Goal: Navigation & Orientation: Find specific page/section

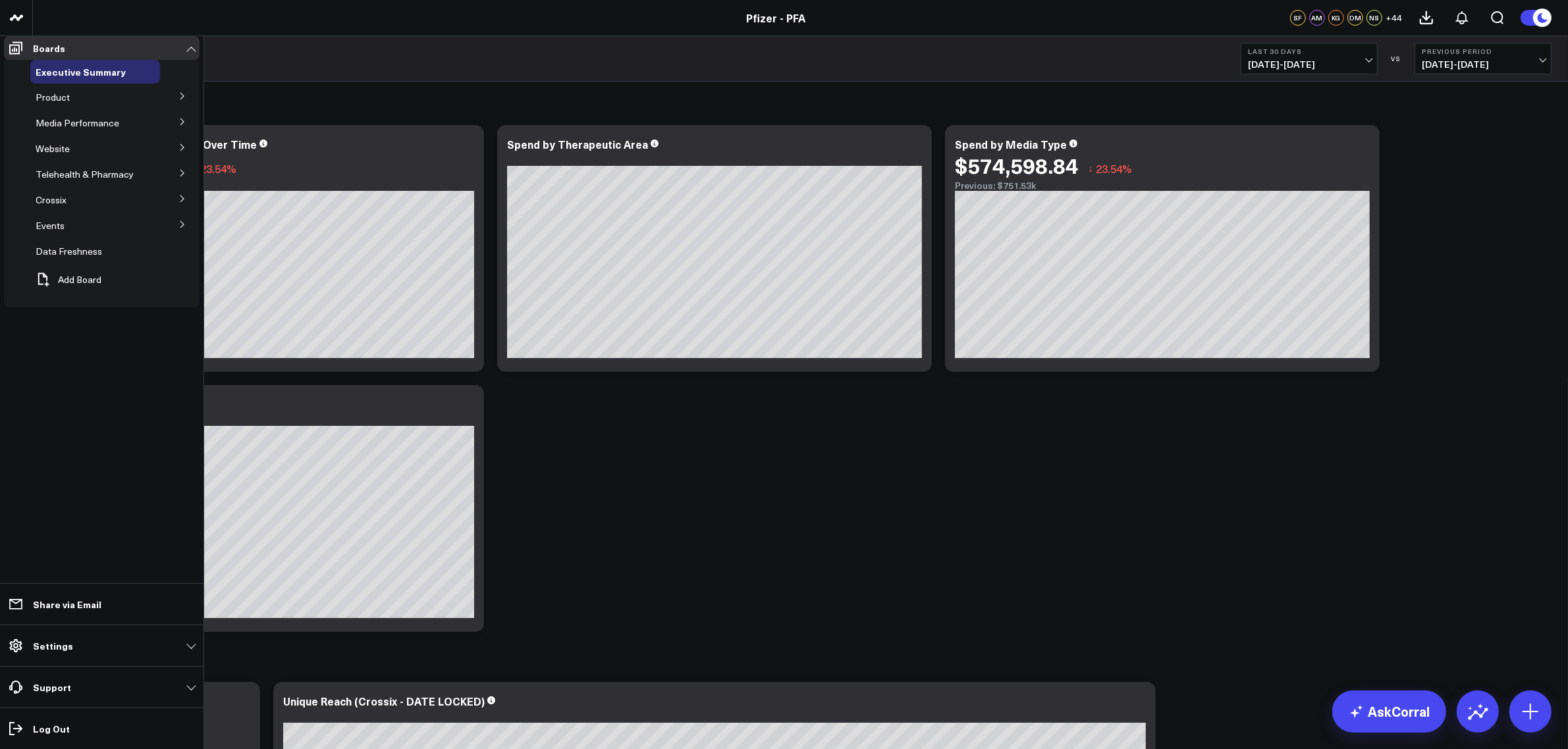
click at [184, 100] on icon at bounding box center [182, 96] width 8 height 8
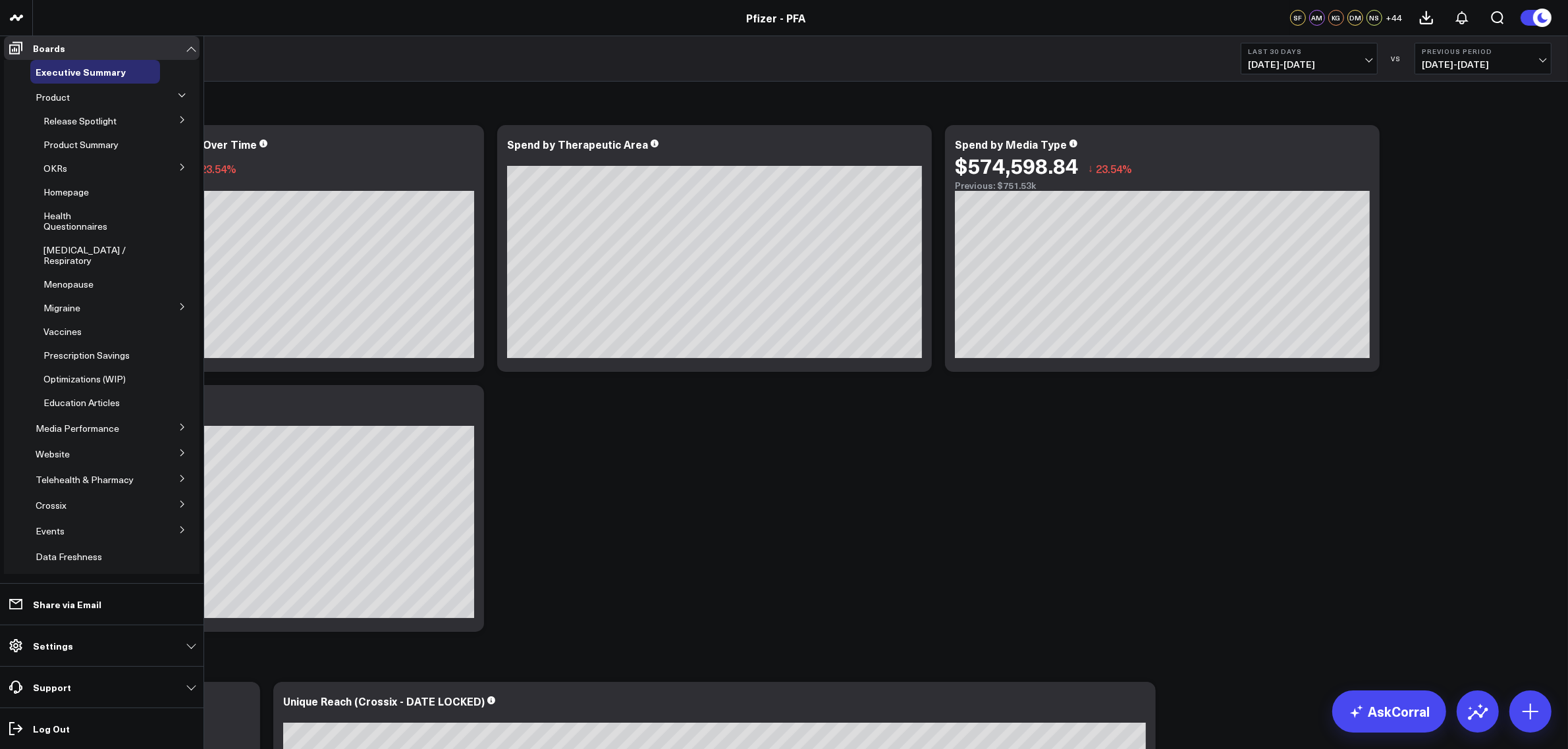
click at [179, 171] on icon at bounding box center [182, 167] width 8 height 8
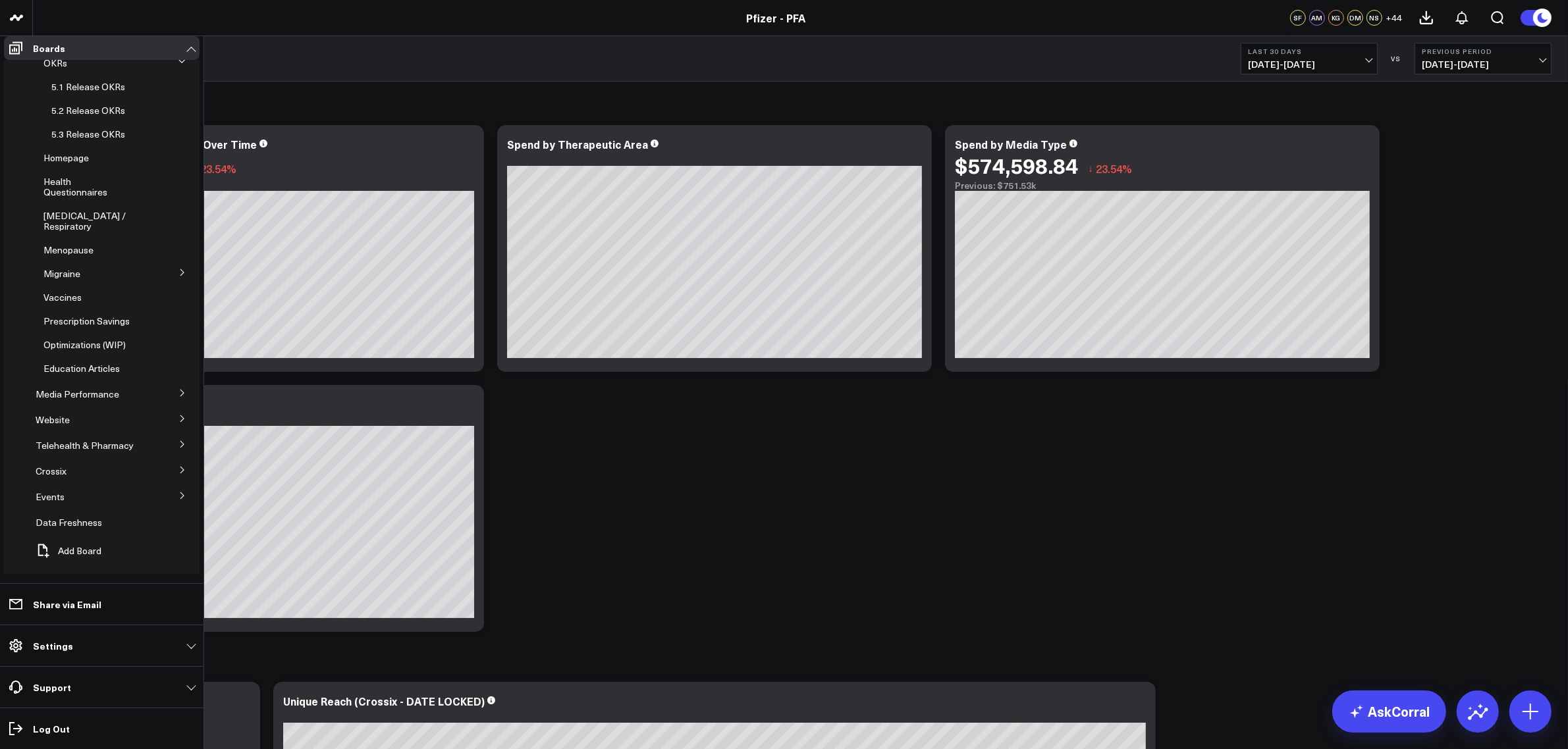
scroll to position [116, 0]
click at [179, 412] on icon at bounding box center [182, 408] width 8 height 8
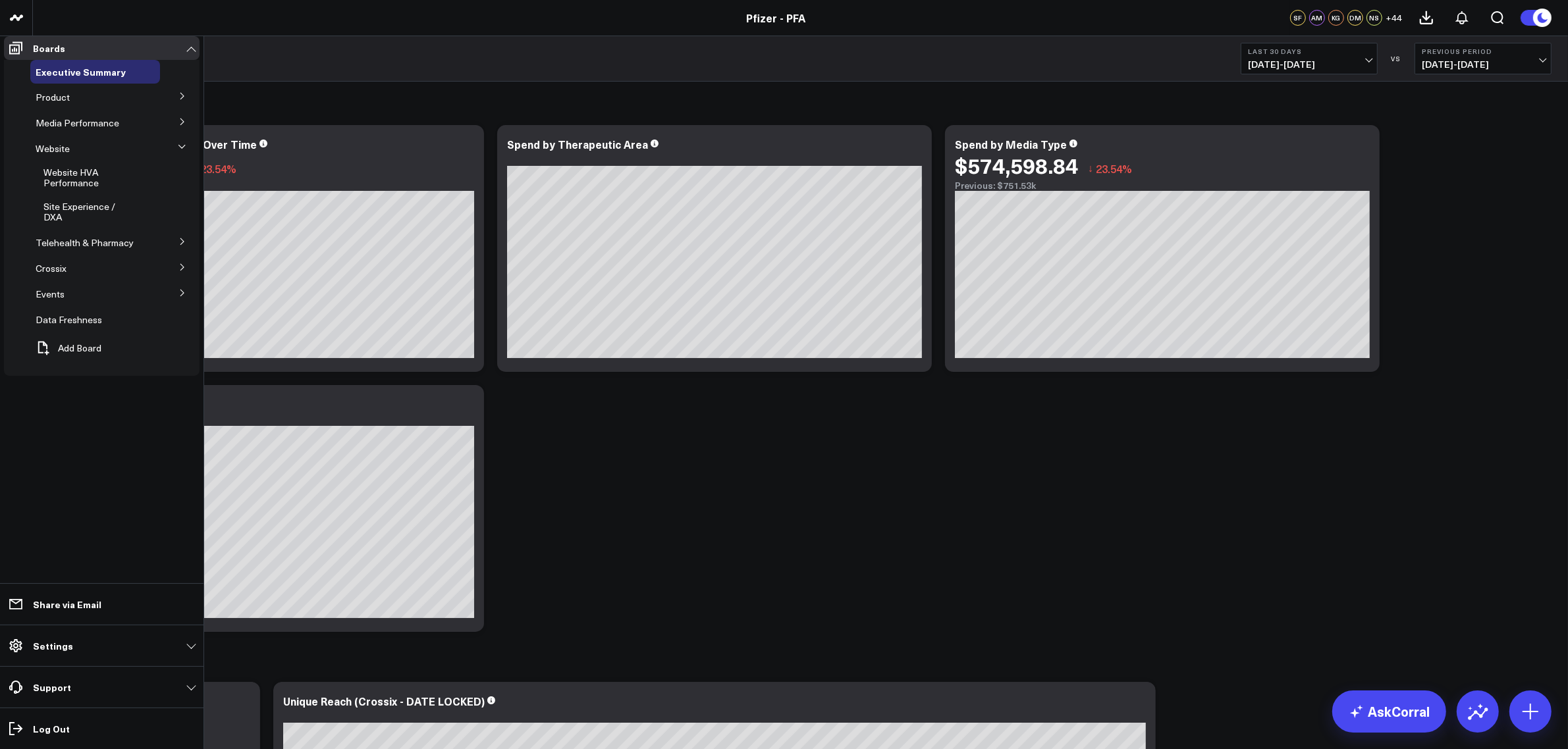
scroll to position [0, 0]
click at [181, 150] on button at bounding box center [181, 146] width 19 height 34
click at [186, 100] on icon at bounding box center [182, 96] width 8 height 8
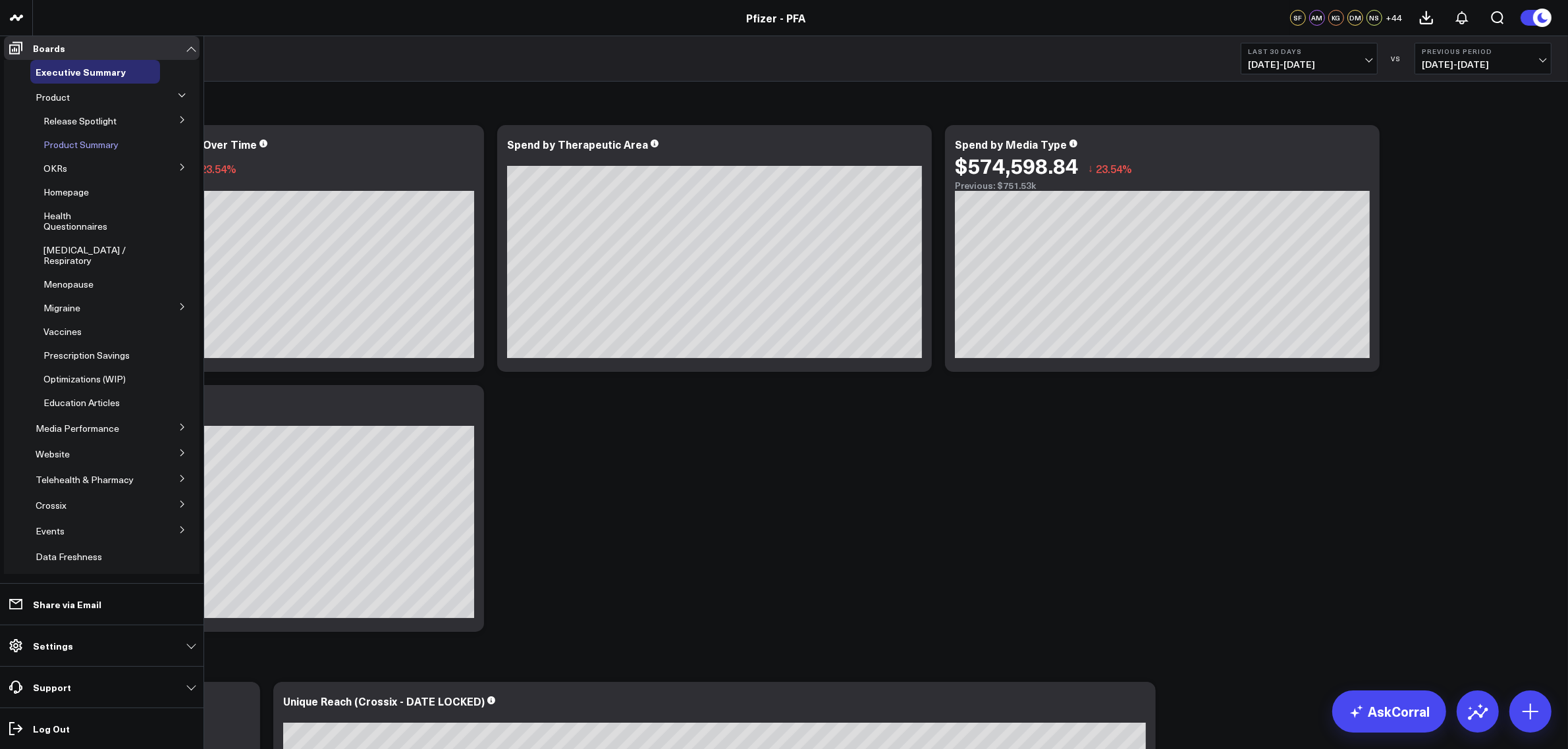
click at [86, 148] on span "Product Summary" at bounding box center [81, 144] width 75 height 13
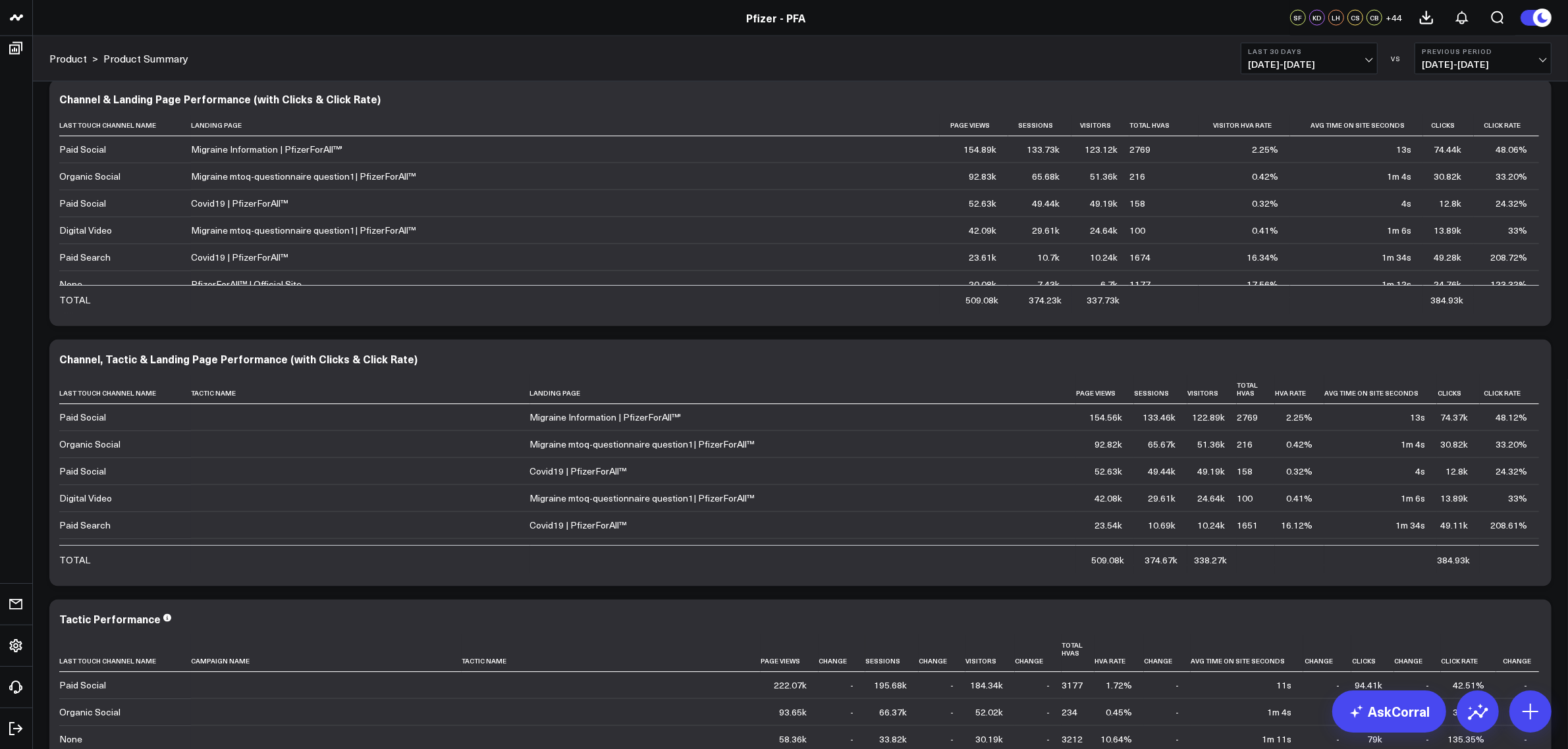
scroll to position [3155, 0]
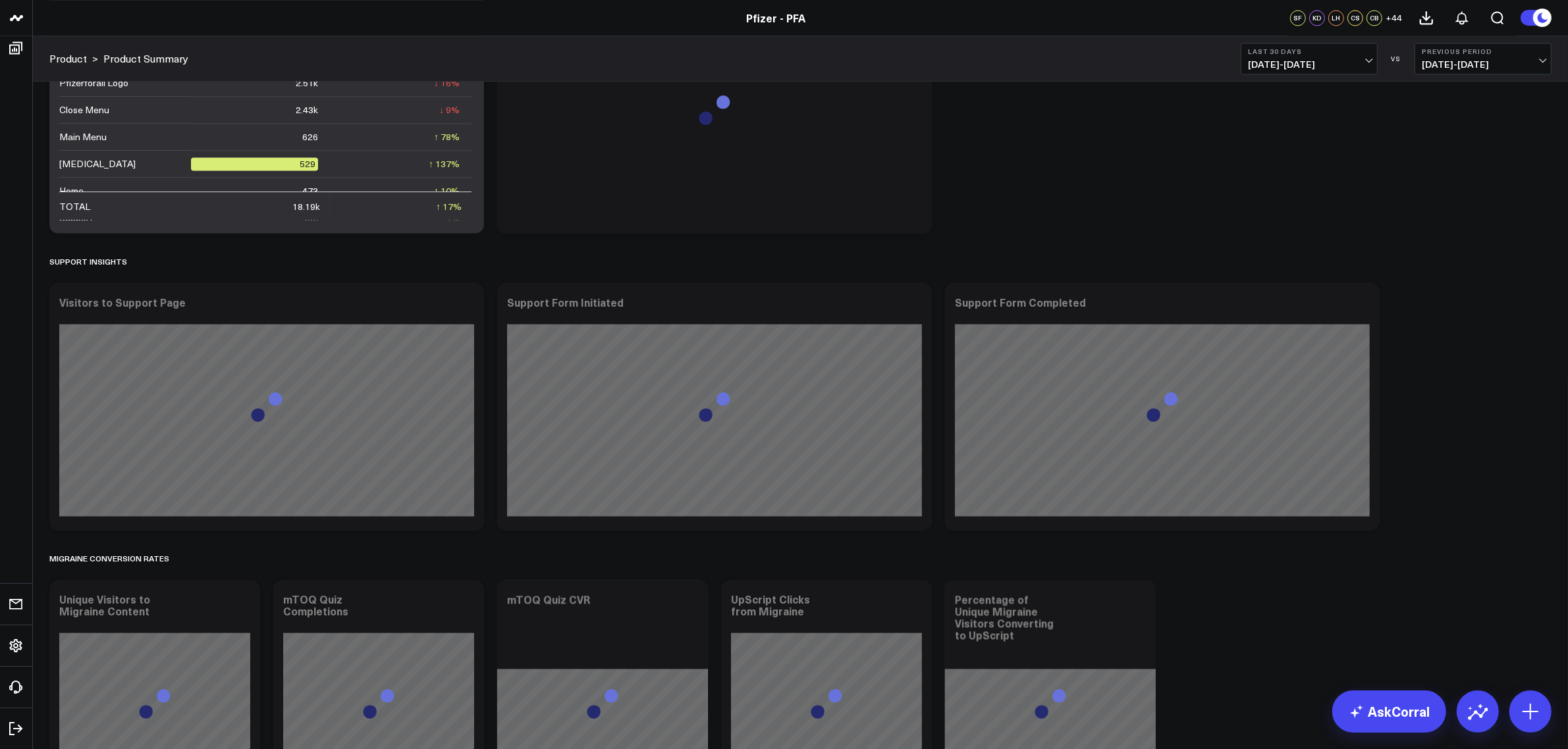
click at [15, 56] on icon at bounding box center [16, 48] width 16 height 16
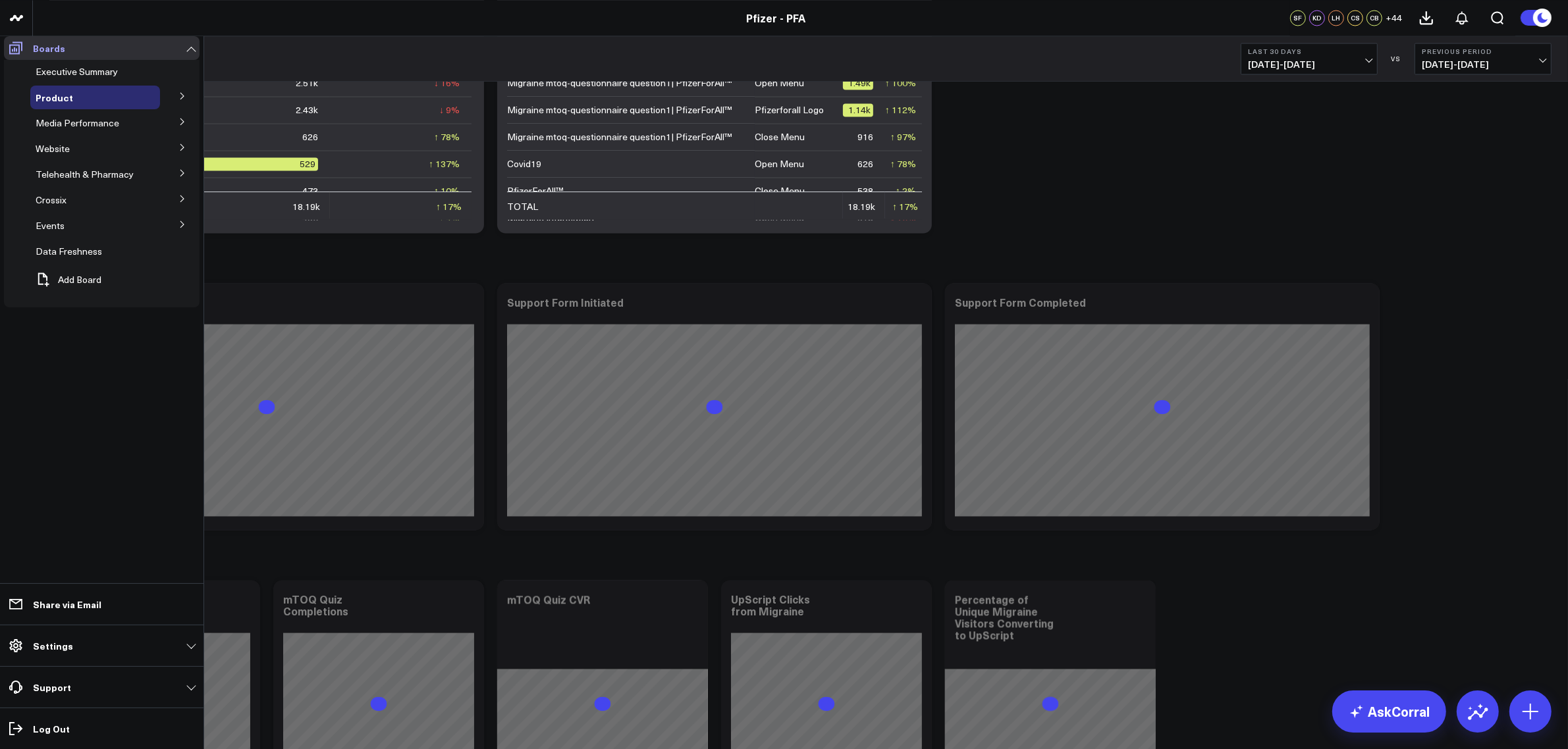
click at [4, 45] on span at bounding box center [16, 48] width 24 height 24
click at [18, 51] on link "Boards" at bounding box center [101, 48] width 195 height 24
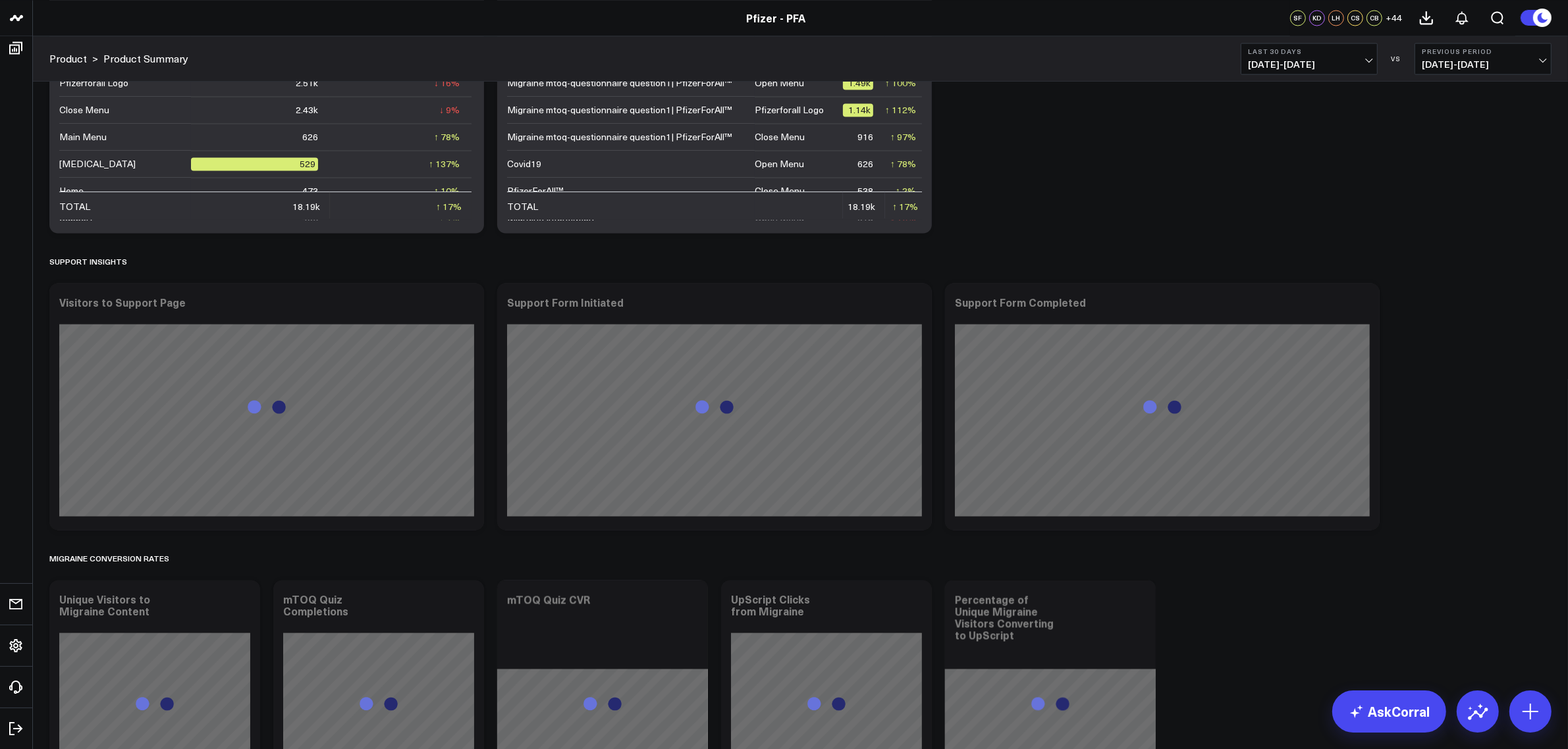
scroll to position [4467, 0]
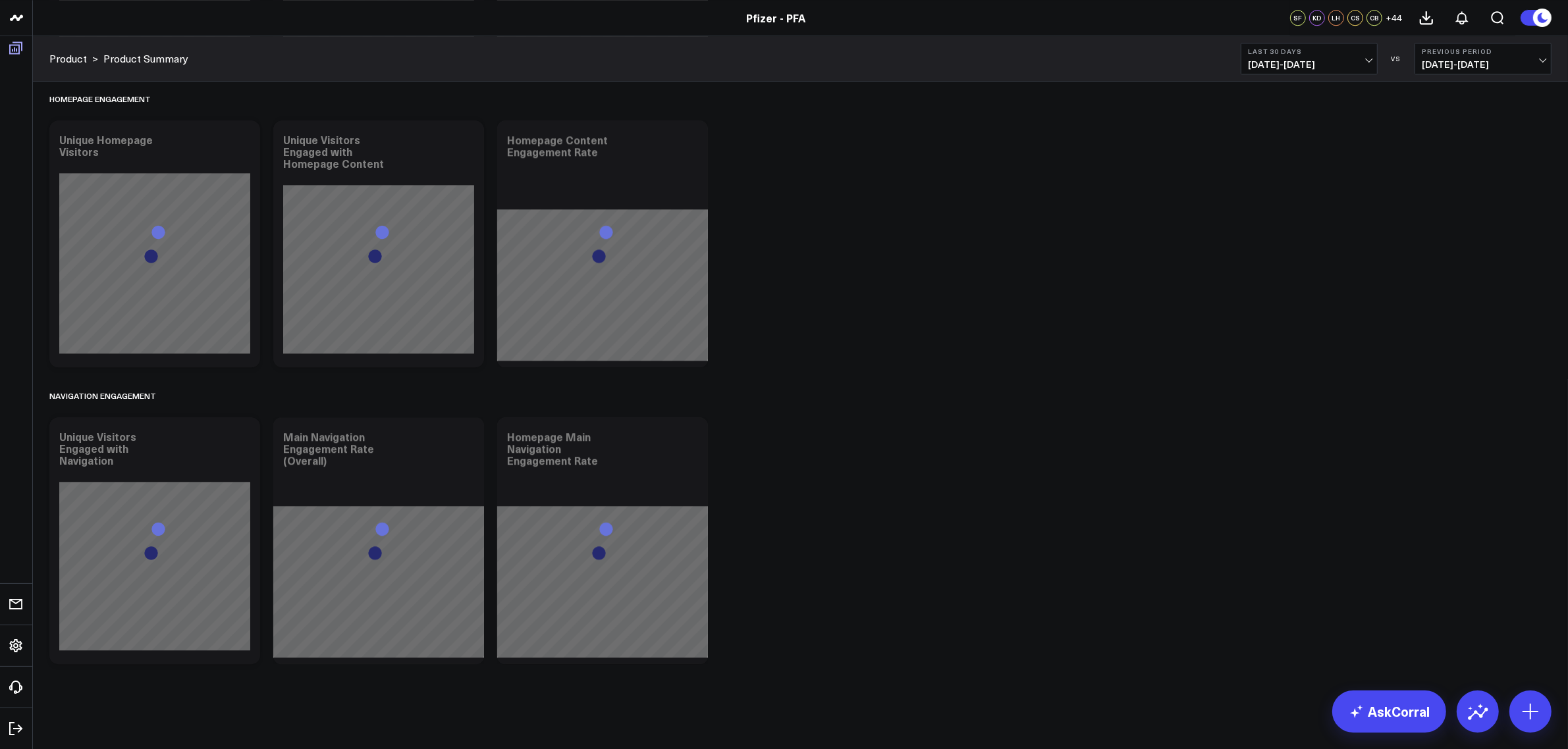
click at [15, 56] on link "Boards" at bounding box center [16, 48] width 24 height 24
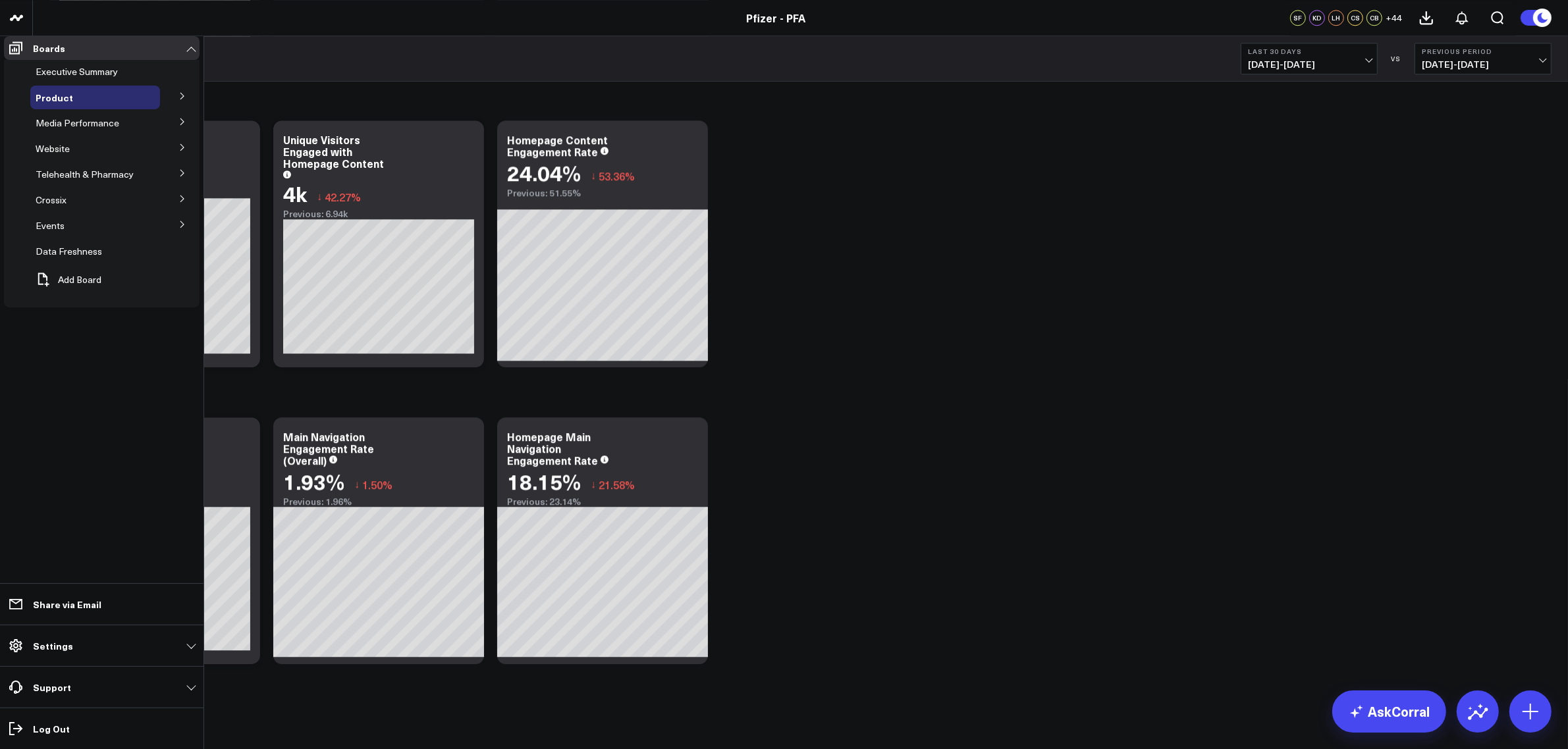
click at [0, 0] on icon at bounding box center [0, 0] width 0 height 0
click at [0, 0] on span "5.1 Release OKRs" at bounding box center [0, 0] width 0 height 0
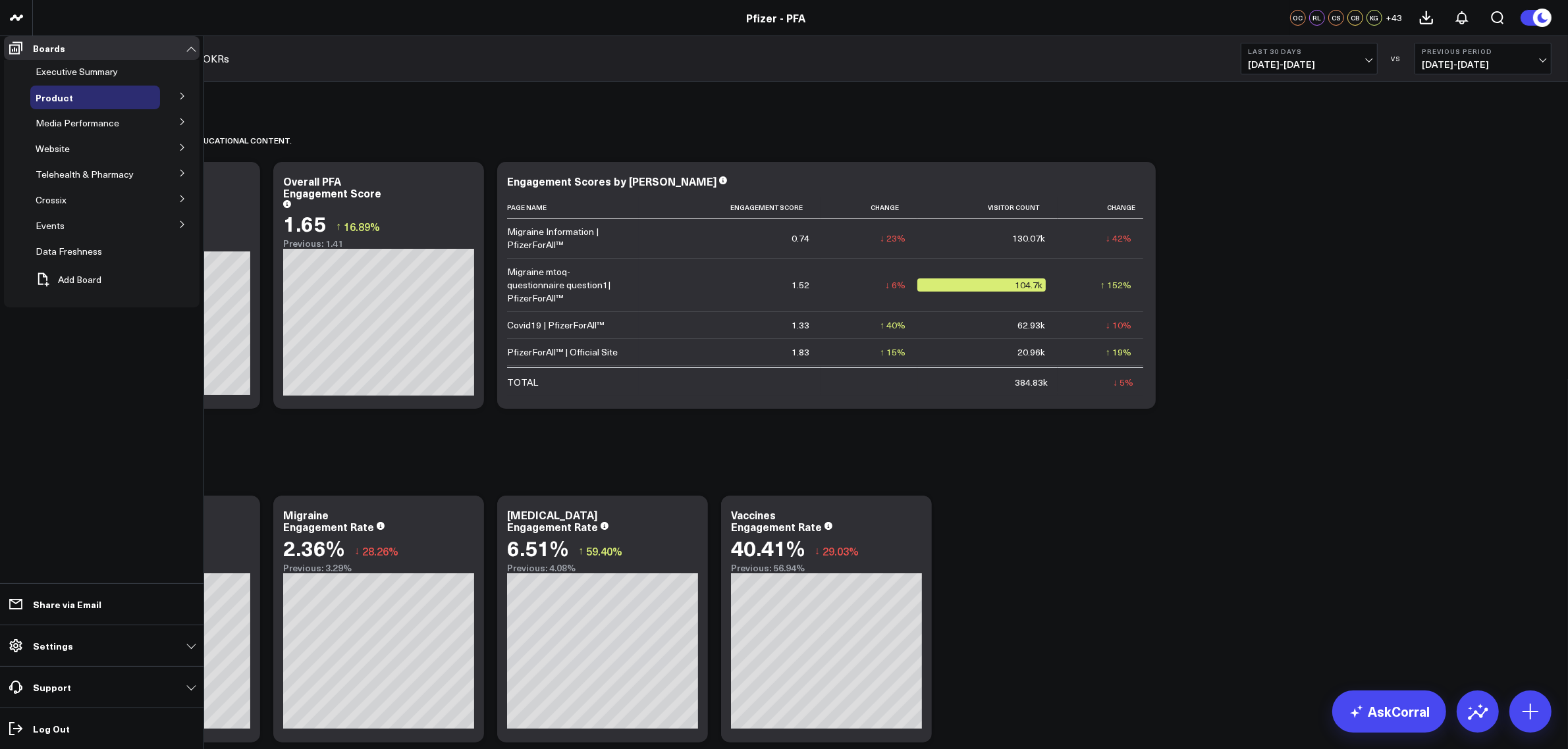
click at [0, 0] on span "5.2 Release OKRs" at bounding box center [0, 0] width 0 height 0
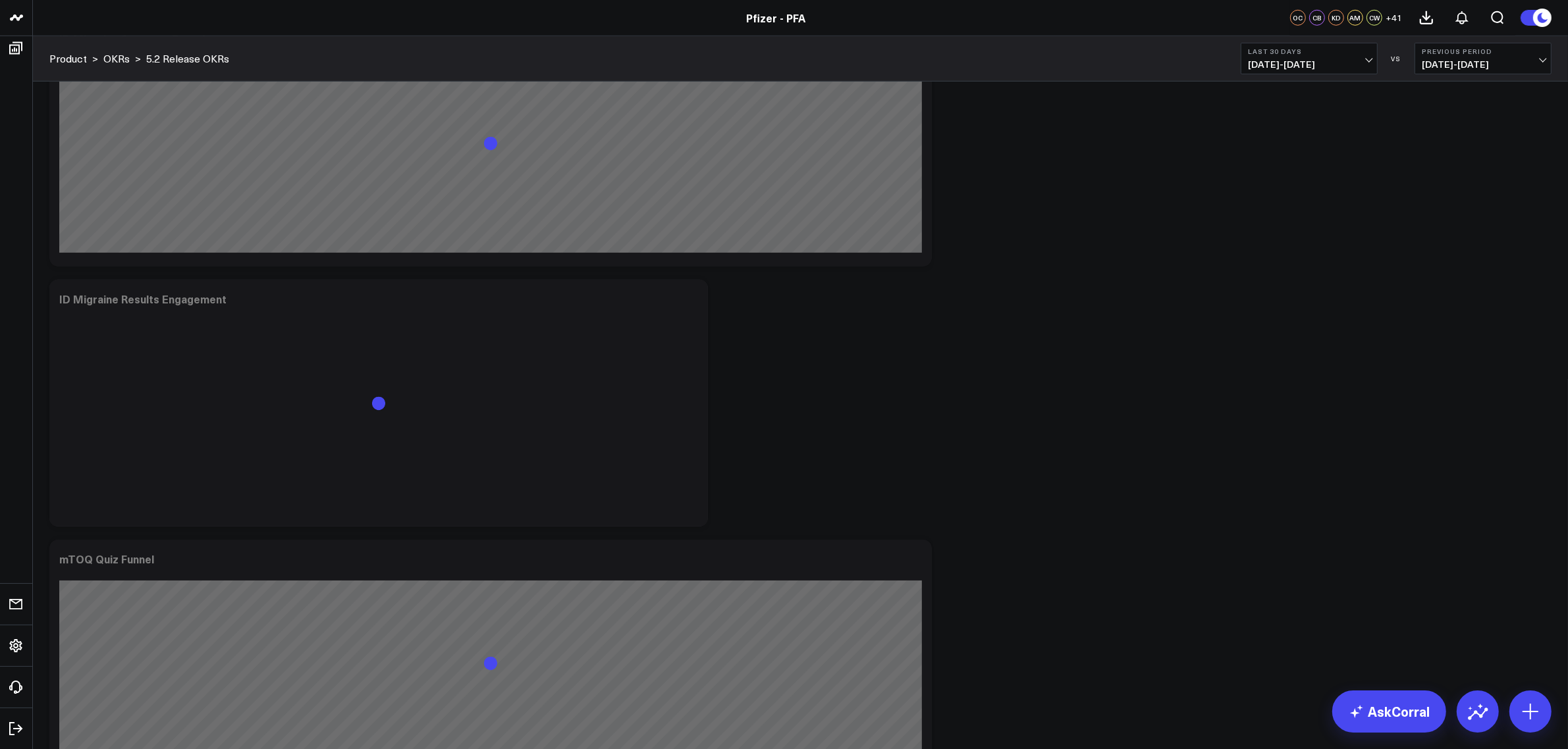
scroll to position [1481, 0]
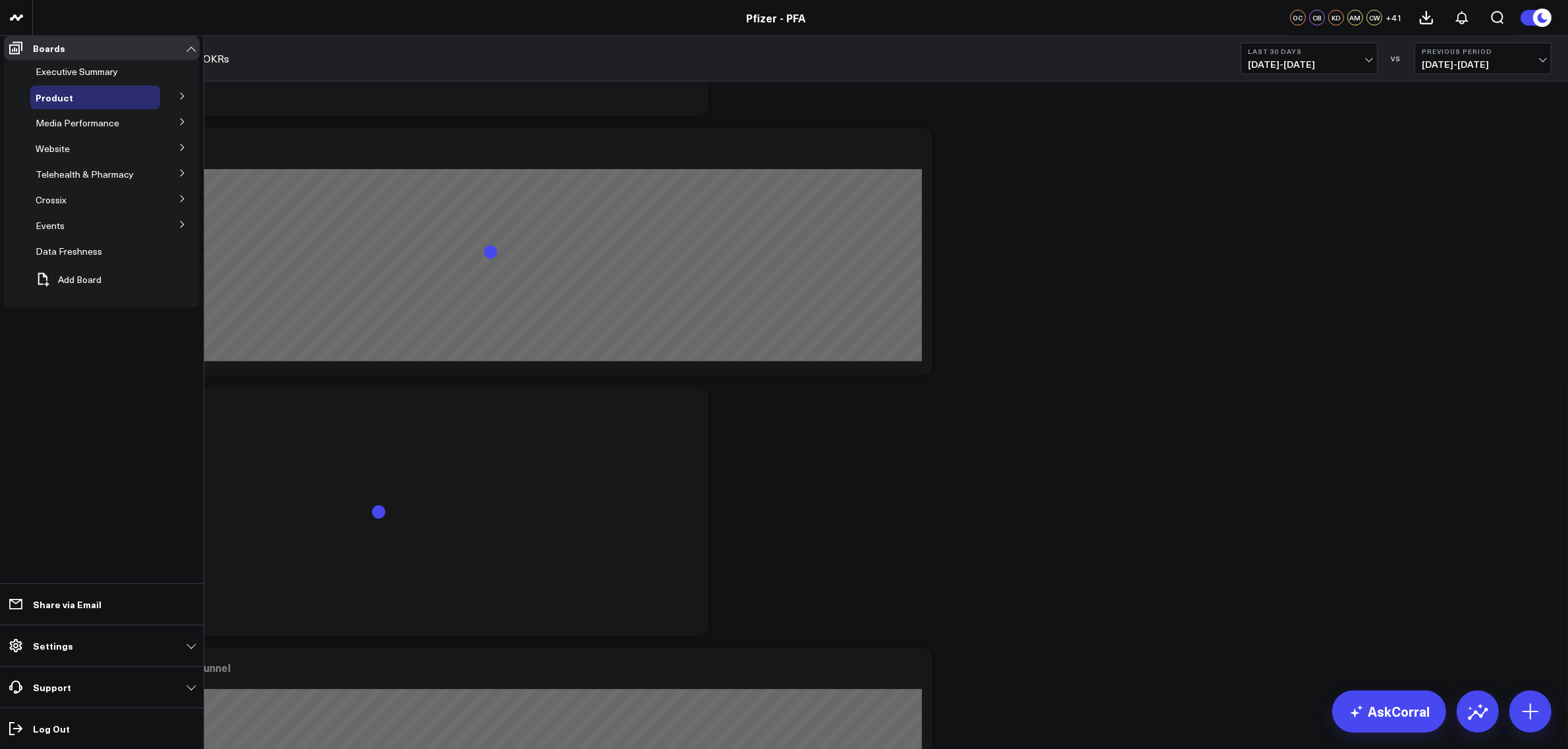
click at [0, 0] on span "5.3 Release OKRs" at bounding box center [0, 0] width 0 height 0
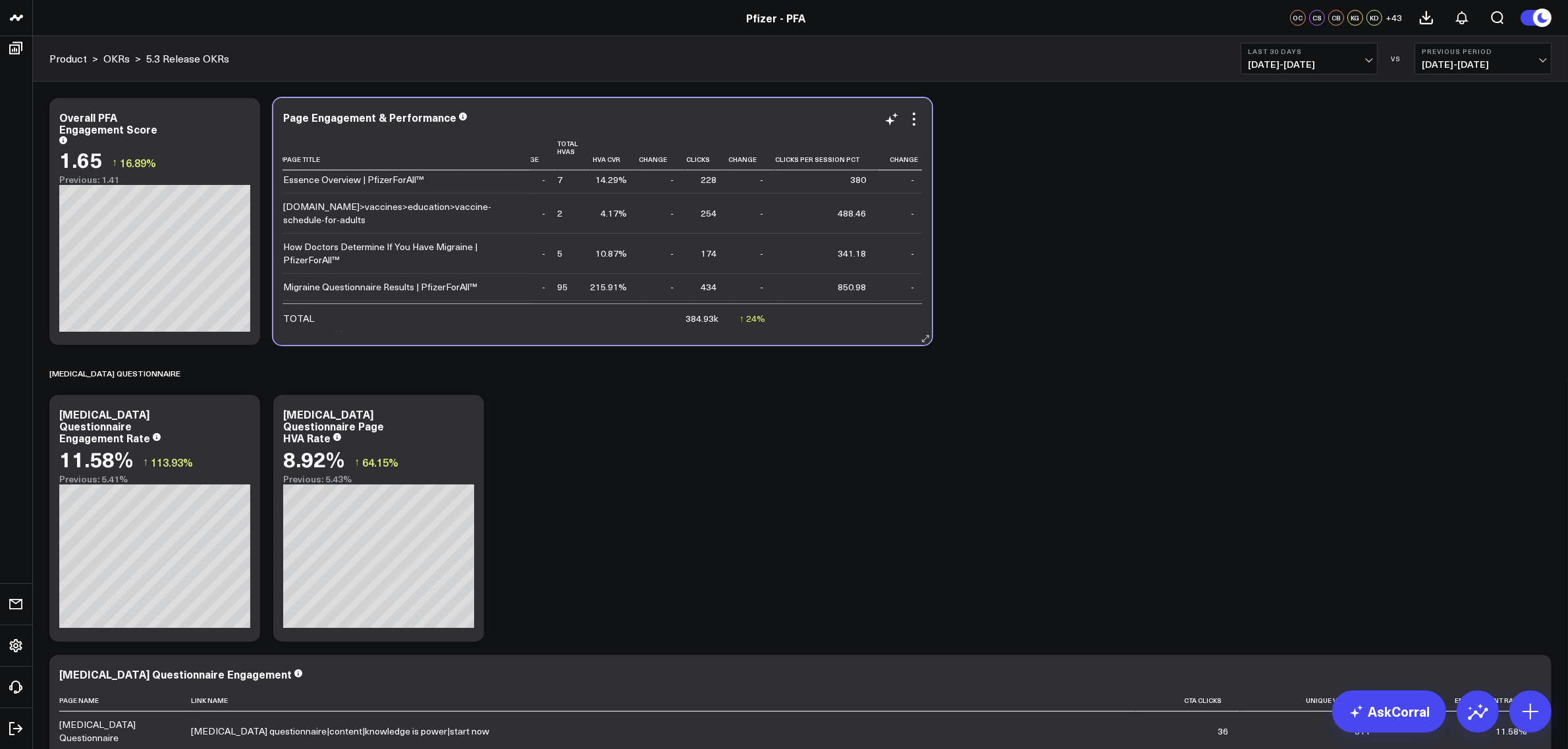
scroll to position [1562, 0]
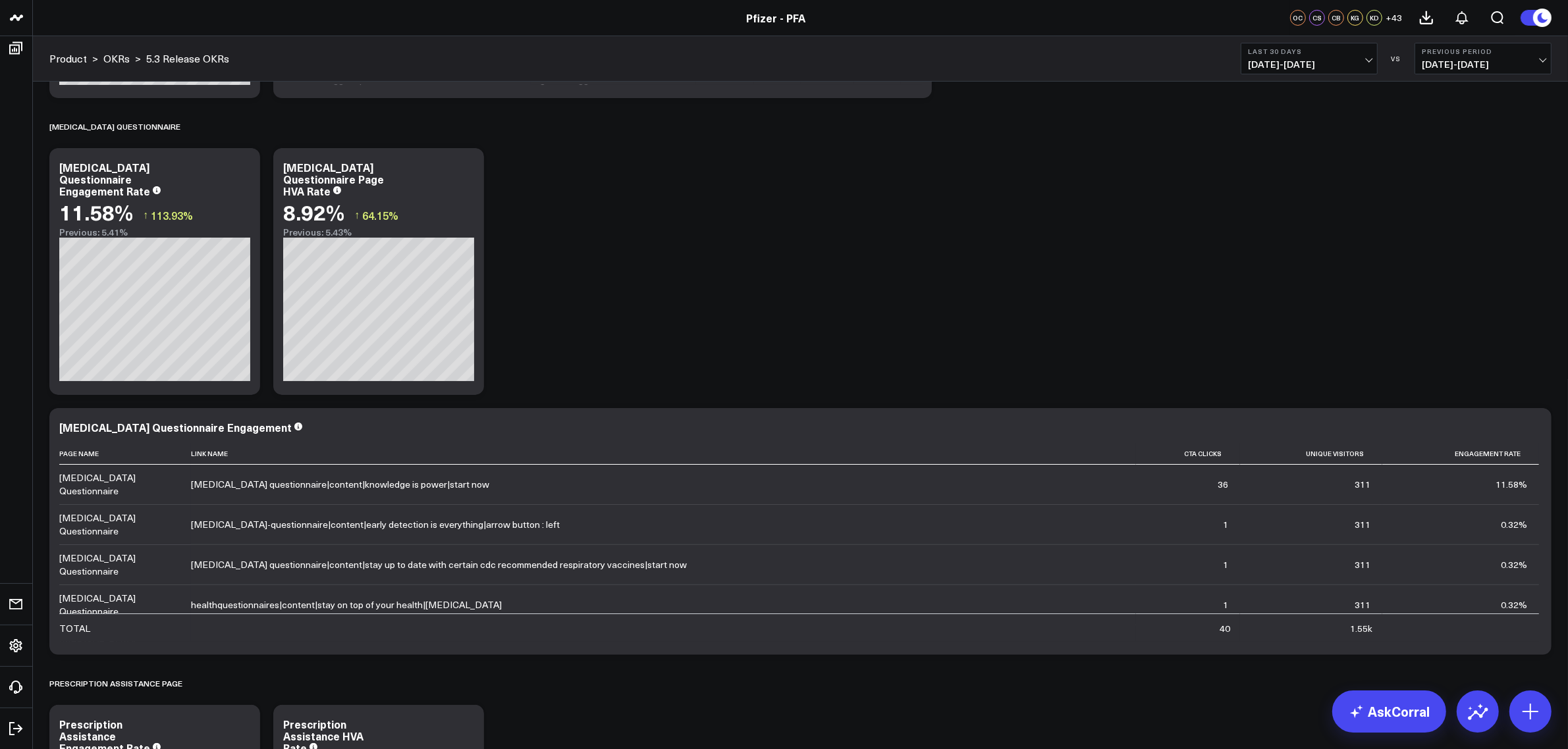
scroll to position [0, 0]
